Goal: Download file/media

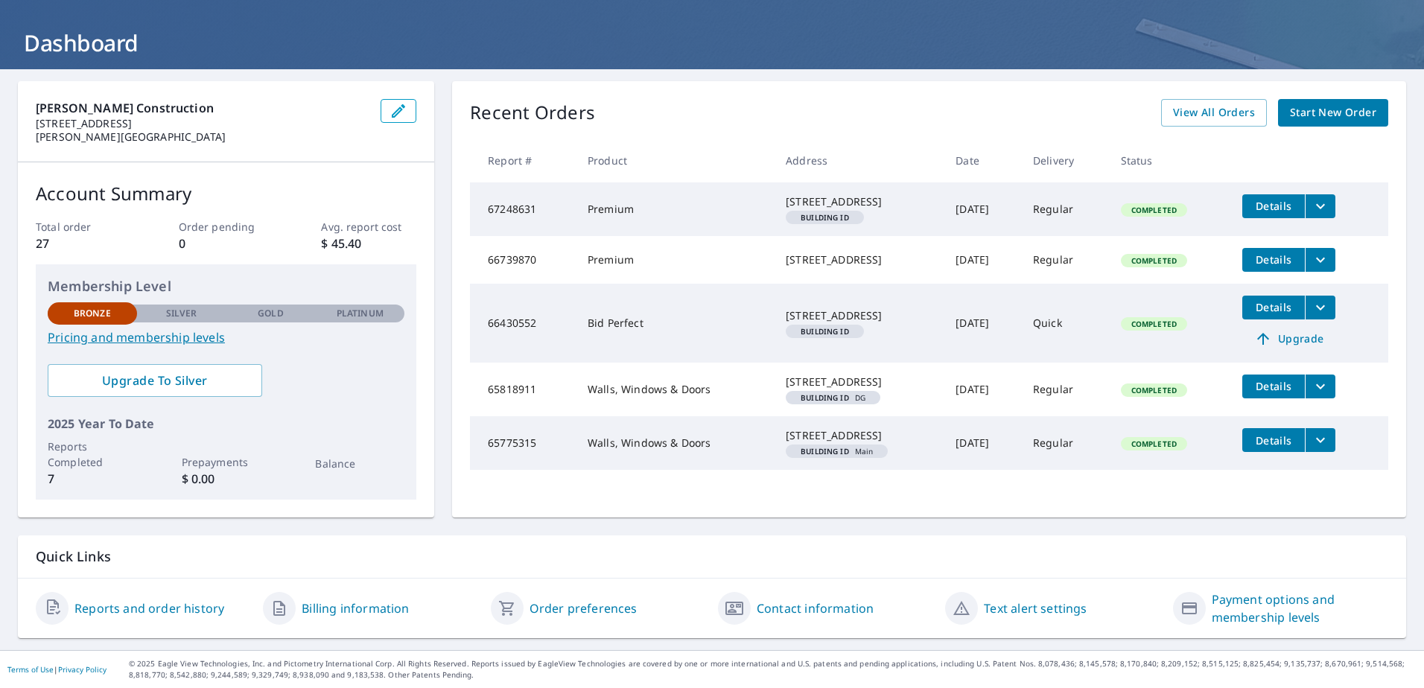
scroll to position [89, 0]
click at [1287, 389] on span "Details" at bounding box center [1273, 386] width 45 height 14
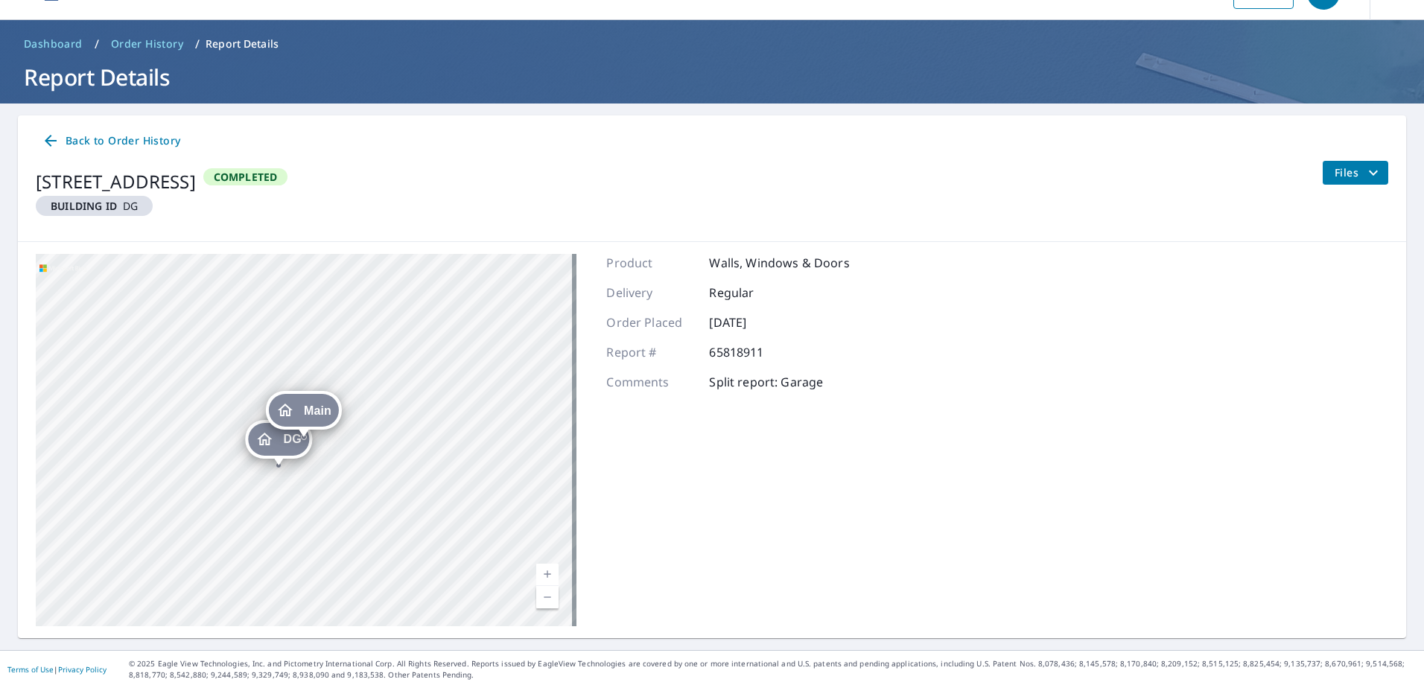
click at [291, 406] on icon "Dropped pin, building Main, Residential property, 42906 271st Ave Cleveland, MN…" at bounding box center [285, 410] width 18 height 18
click at [256, 409] on span "Main" at bounding box center [256, 410] width 28 height 11
click at [1364, 169] on icon "filesDropdownBtn-65818911" at bounding box center [1373, 173] width 18 height 18
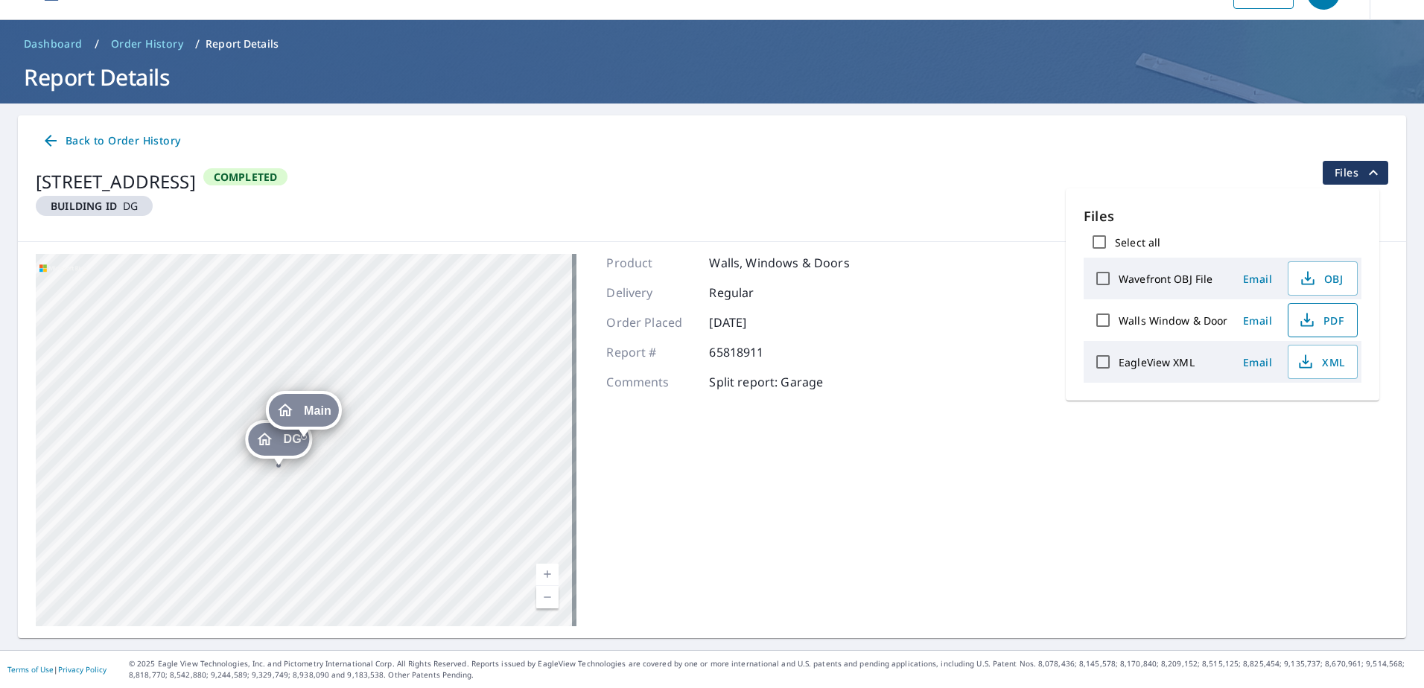
click at [1332, 318] on span "PDF" at bounding box center [1321, 320] width 48 height 18
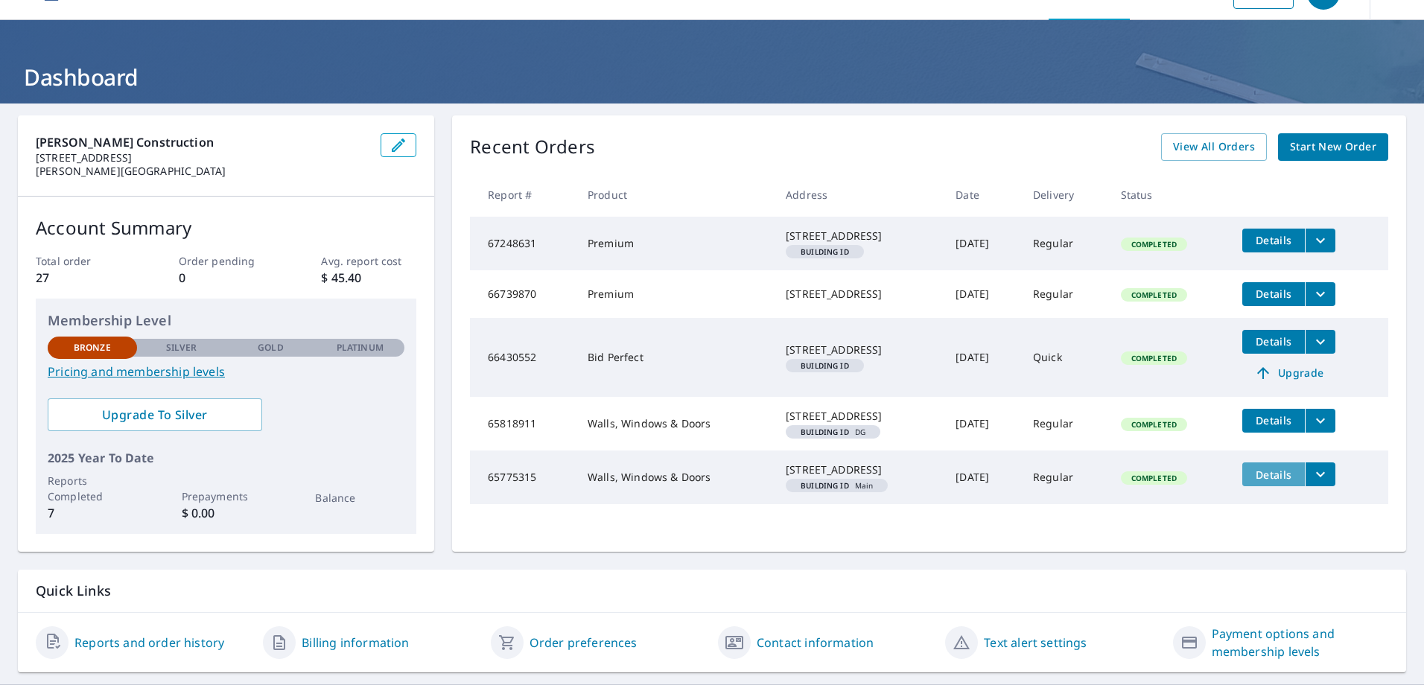
click at [1275, 482] on span "Details" at bounding box center [1273, 475] width 45 height 14
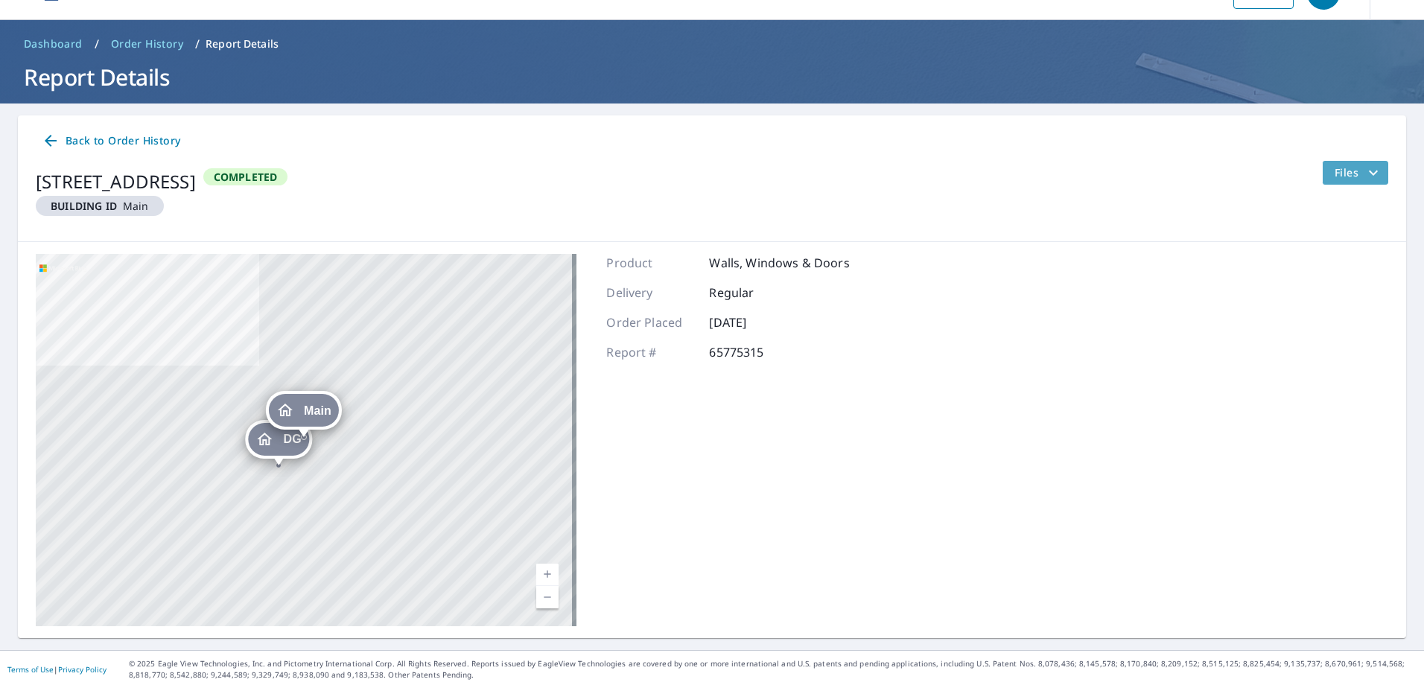
click at [1366, 171] on icon "filesDropdownBtn-65775315" at bounding box center [1373, 173] width 18 height 18
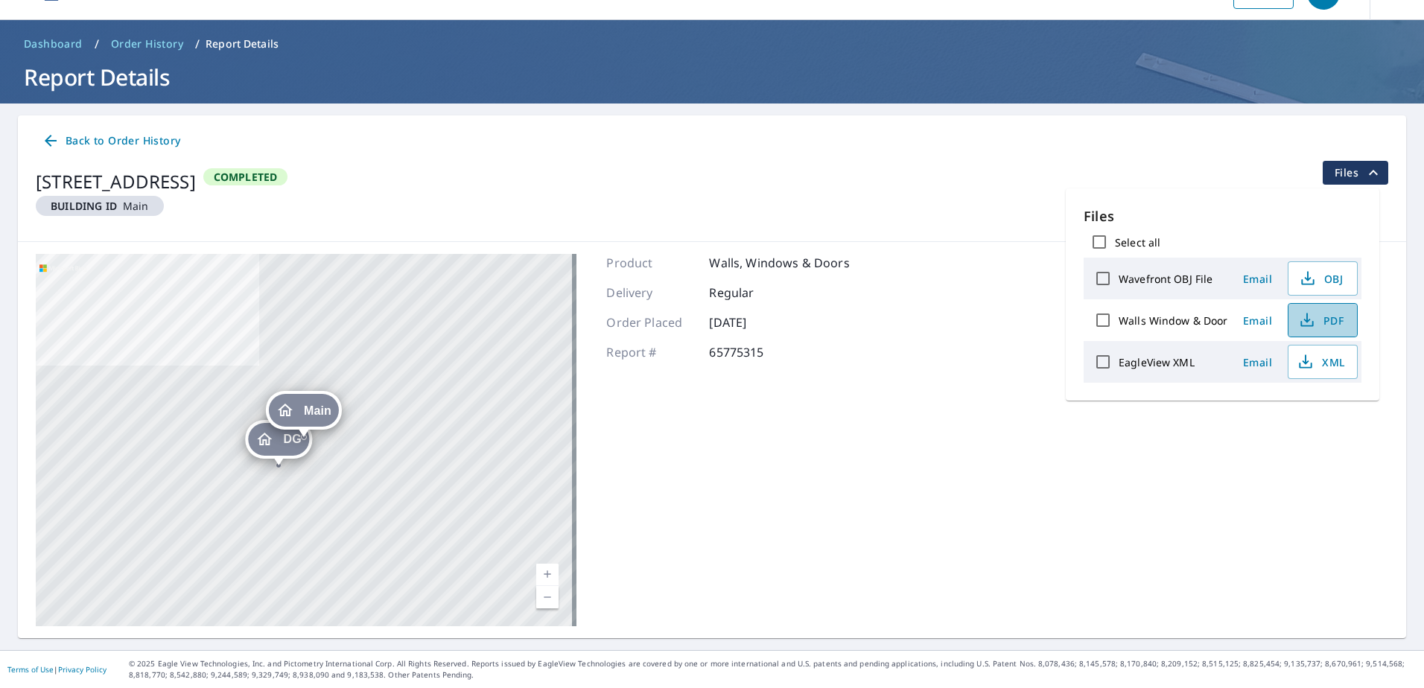
click at [1302, 323] on icon "button" at bounding box center [1307, 320] width 18 height 18
